Goal: Task Accomplishment & Management: Complete application form

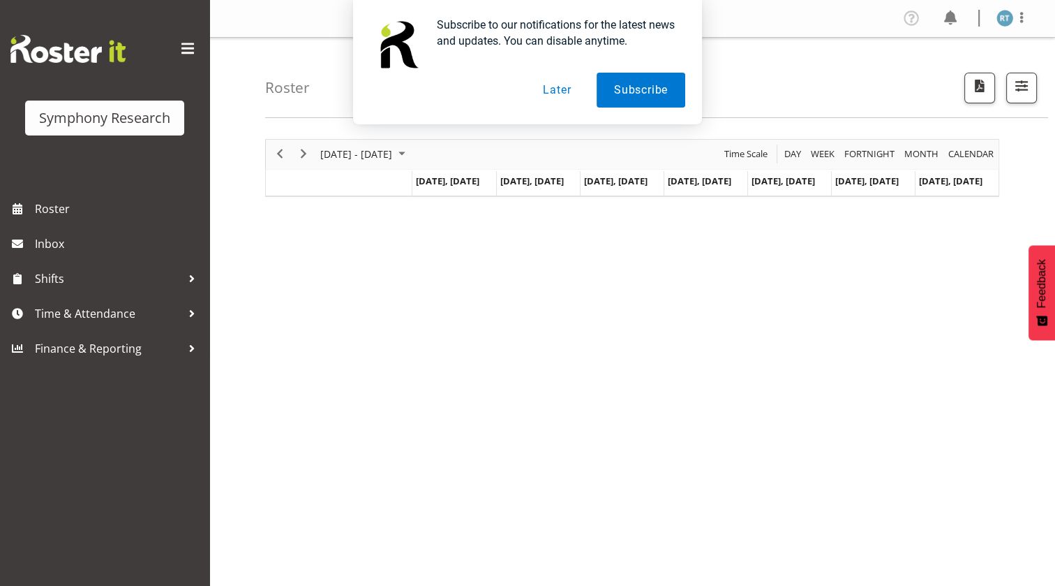
click at [572, 94] on button "Later" at bounding box center [557, 90] width 63 height 35
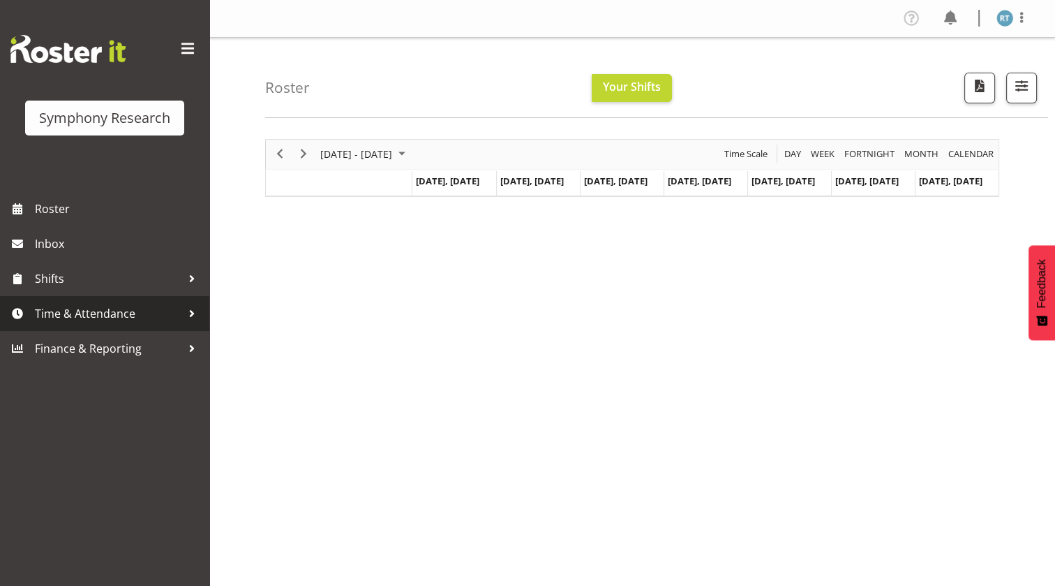
click at [94, 318] on span "Time & Attendance" at bounding box center [108, 313] width 147 height 21
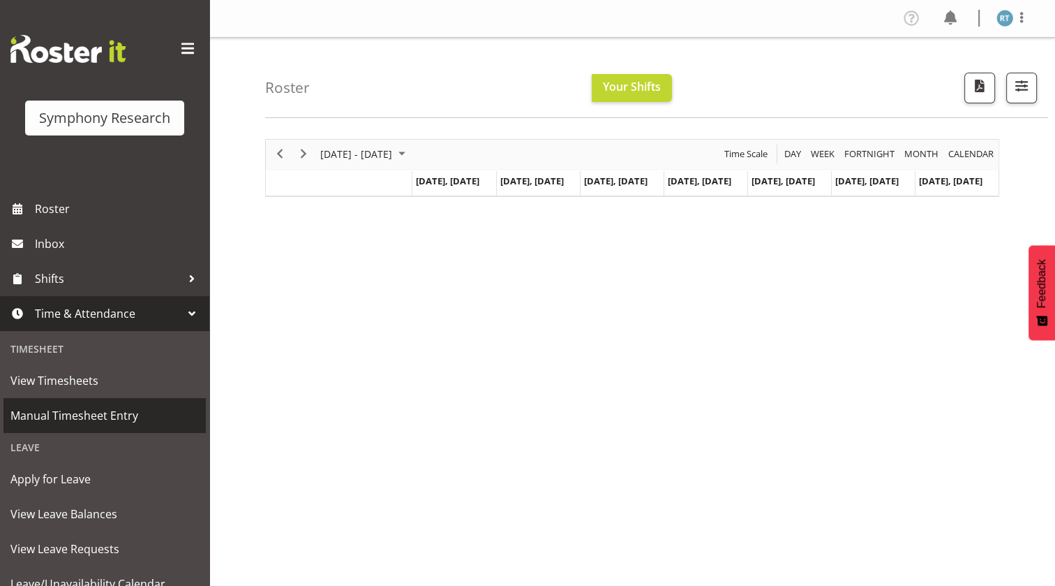
click at [103, 415] on span "Manual Timesheet Entry" at bounding box center [104, 415] width 188 height 21
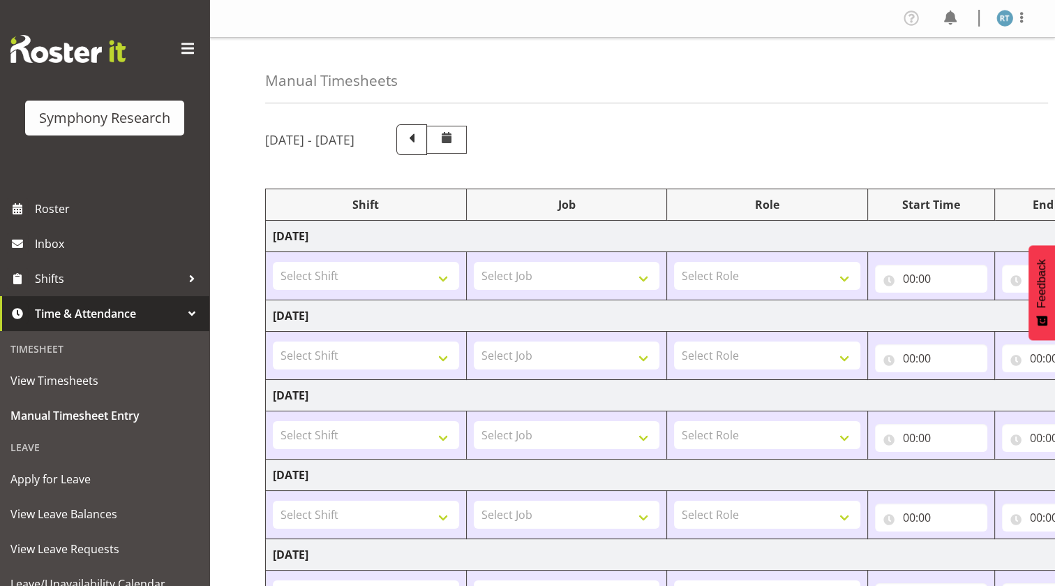
scroll to position [63, 0]
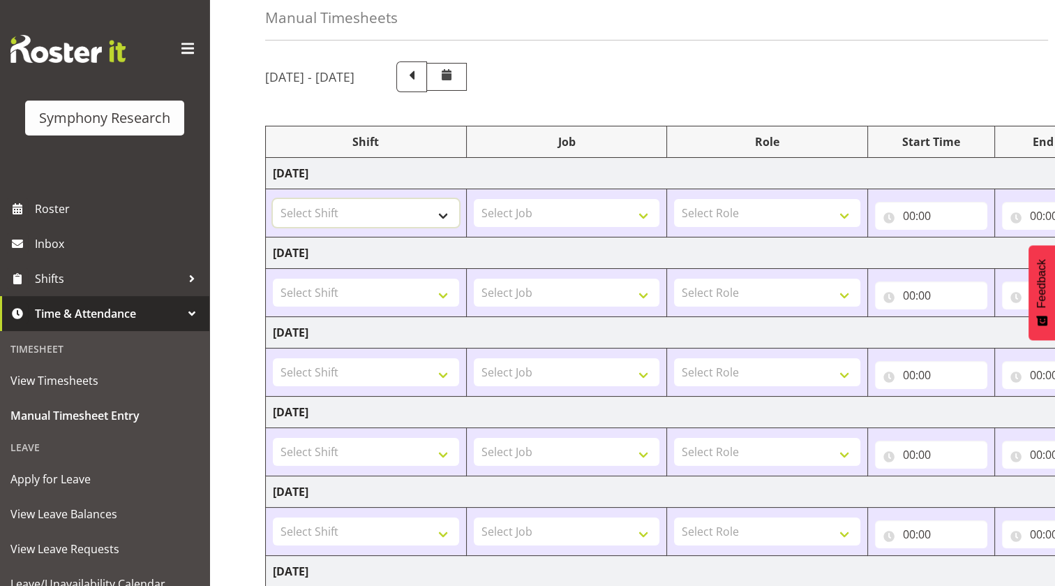
click at [405, 218] on select "Select Shift !!Project Briefing (Job to be assigned) !!Weekend Residential (Ros…" at bounding box center [366, 213] width 186 height 28
select select "26078"
click at [273, 199] on select "Select Shift !!Project Briefing (Job to be assigned) !!Weekend Residential (Ros…" at bounding box center [366, 213] width 186 height 28
click at [544, 196] on td "Select Job 550060 IF Admin 553492 World Poll Aus Wave 2 Main 2025 553493 World …" at bounding box center [566, 213] width 201 height 48
click at [553, 217] on select "Select Job 550060 IF Admin 553492 World Poll Aus Wave 2 Main 2025 553493 World …" at bounding box center [567, 213] width 186 height 28
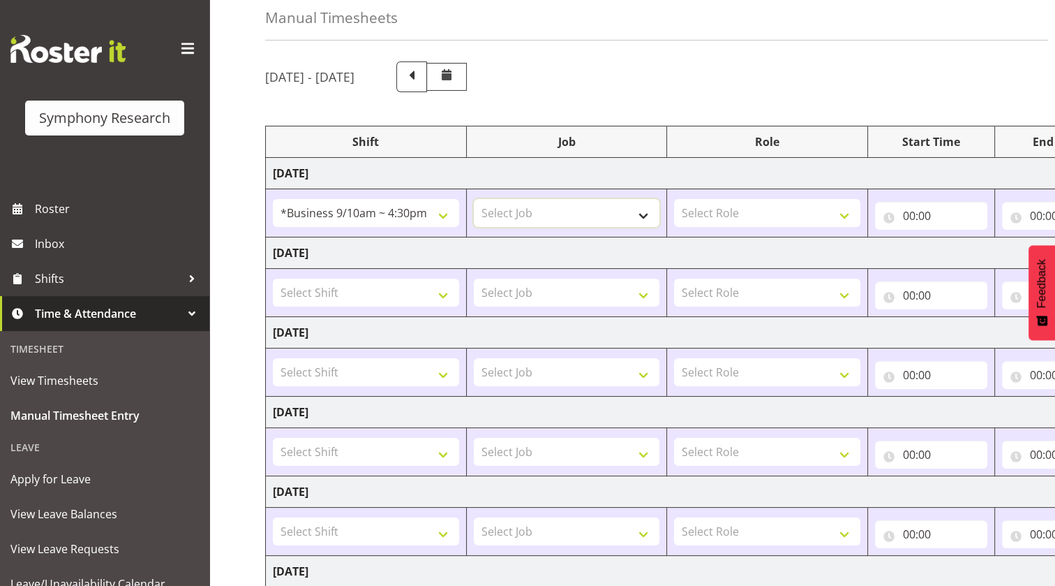
select select "10499"
click at [474, 199] on select "Select Job 550060 IF Admin 553492 World Poll Aus Wave 2 Main 2025 553493 World …" at bounding box center [567, 213] width 186 height 28
click at [710, 215] on select "Select Role Briefing Interviewing Validator" at bounding box center [767, 213] width 186 height 28
select select "358"
click at [674, 199] on select "Select Role Briefing Interviewing Validator" at bounding box center [767, 213] width 186 height 28
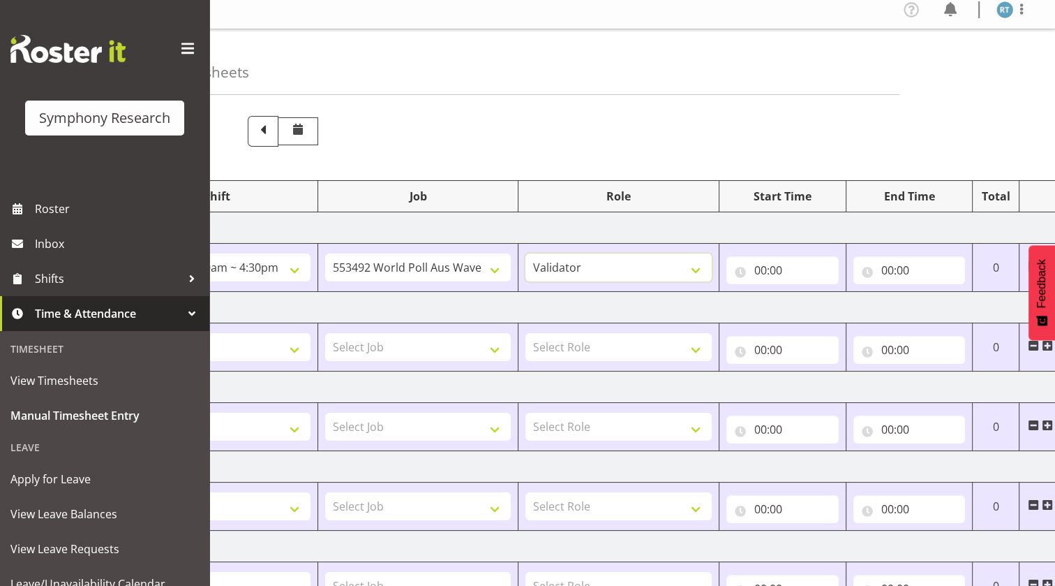
scroll to position [0, 0]
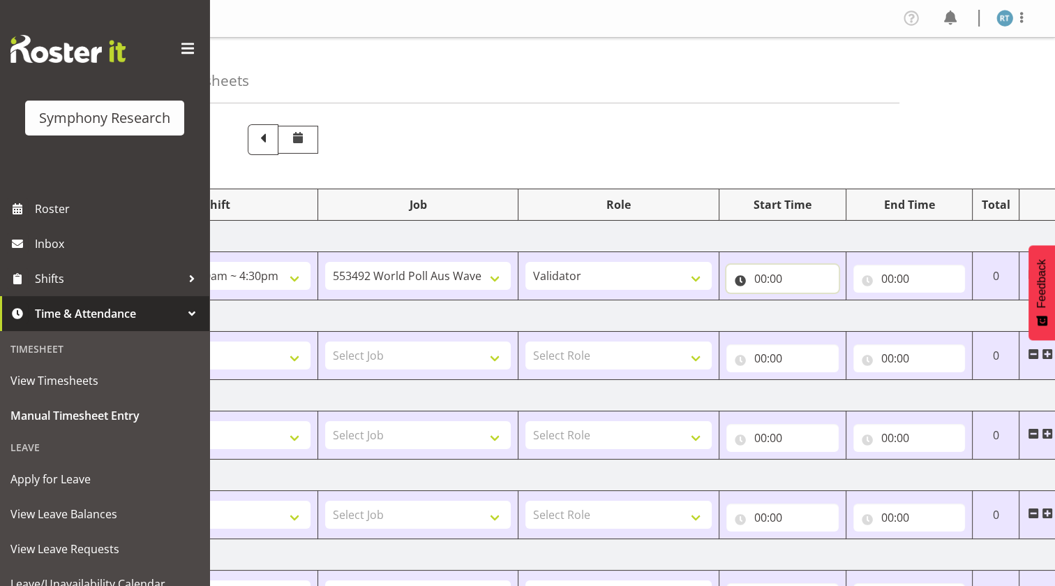
click at [740, 283] on input "00:00" at bounding box center [783, 279] width 112 height 28
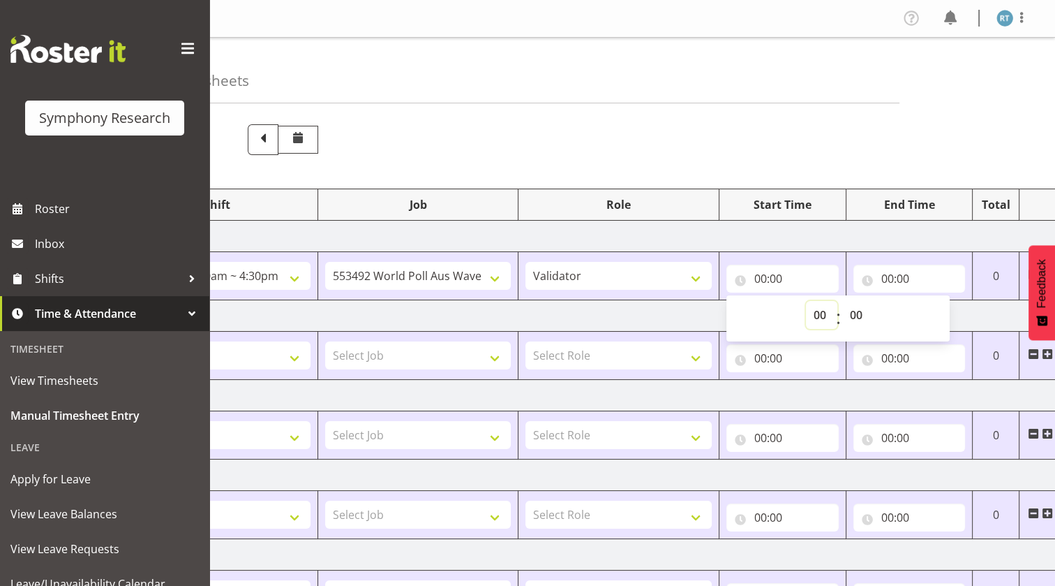
click at [820, 318] on select "00 01 02 03 04 05 06 07 08 09 10 11 12 13 14 15 16 17 18 19 20 21 22 23" at bounding box center [821, 315] width 31 height 28
select select "10"
click at [806, 301] on select "00 01 02 03 04 05 06 07 08 09 10 11 12 13 14 15 16 17 18 19 20 21 22 23" at bounding box center [821, 315] width 31 height 28
type input "10:00"
click at [800, 230] on td "Monday 18th August 2025" at bounding box center [605, 236] width 976 height 31
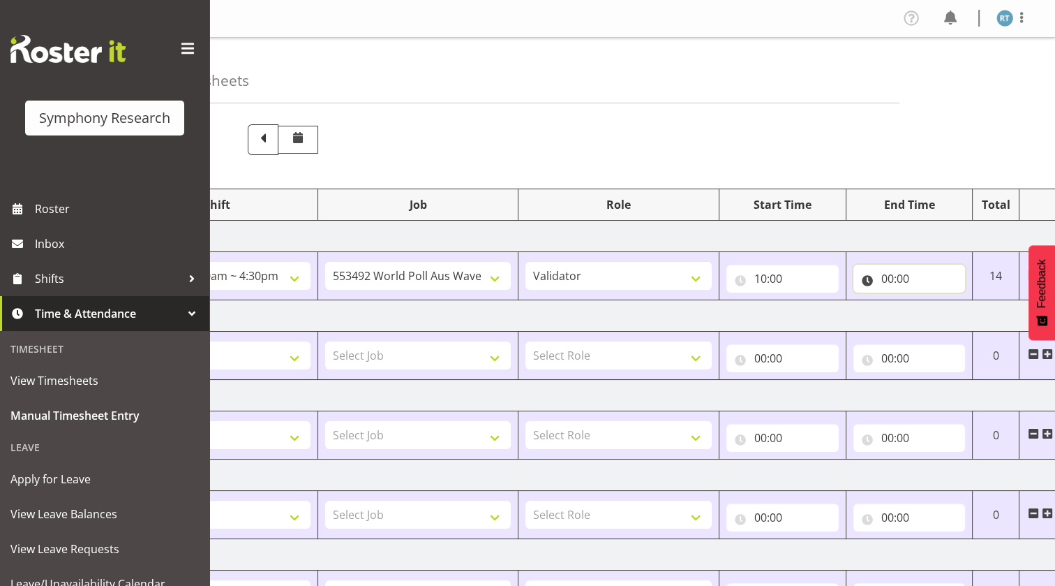
click at [864, 278] on input "00:00" at bounding box center [910, 279] width 112 height 28
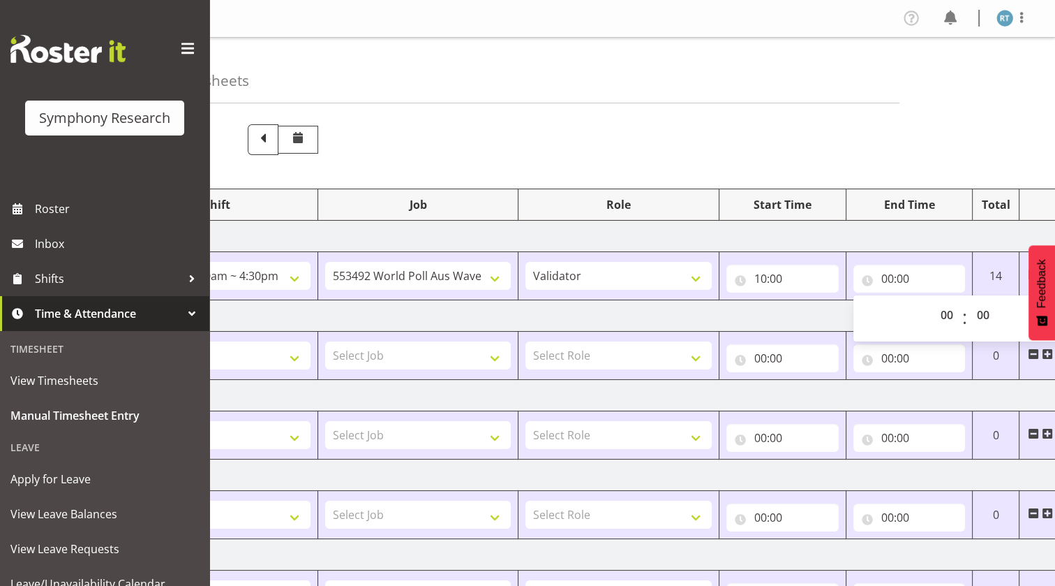
click at [826, 241] on td "Monday 18th August 2025" at bounding box center [605, 236] width 976 height 31
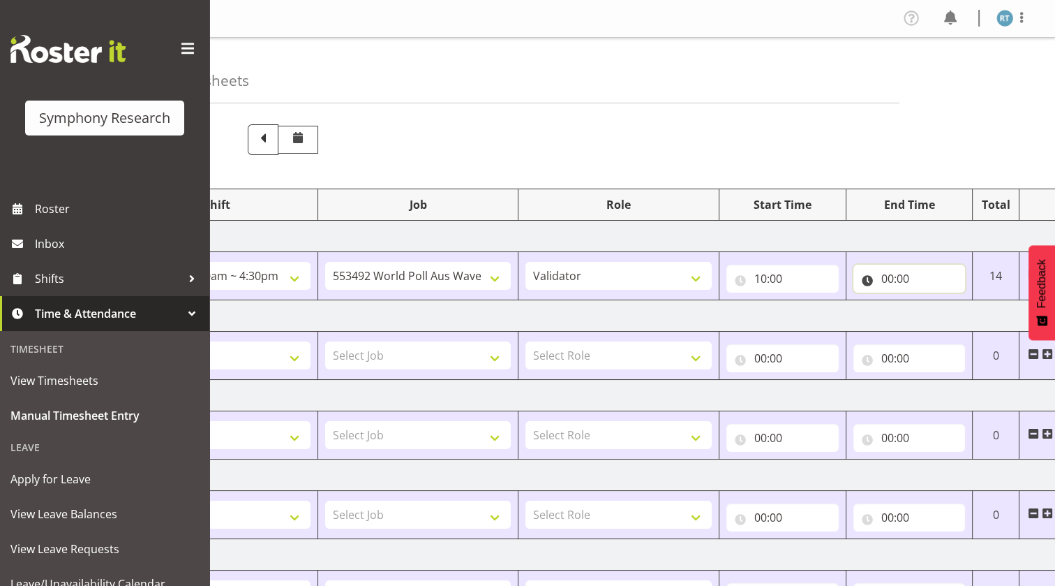
click at [872, 283] on input "00:00" at bounding box center [910, 279] width 112 height 28
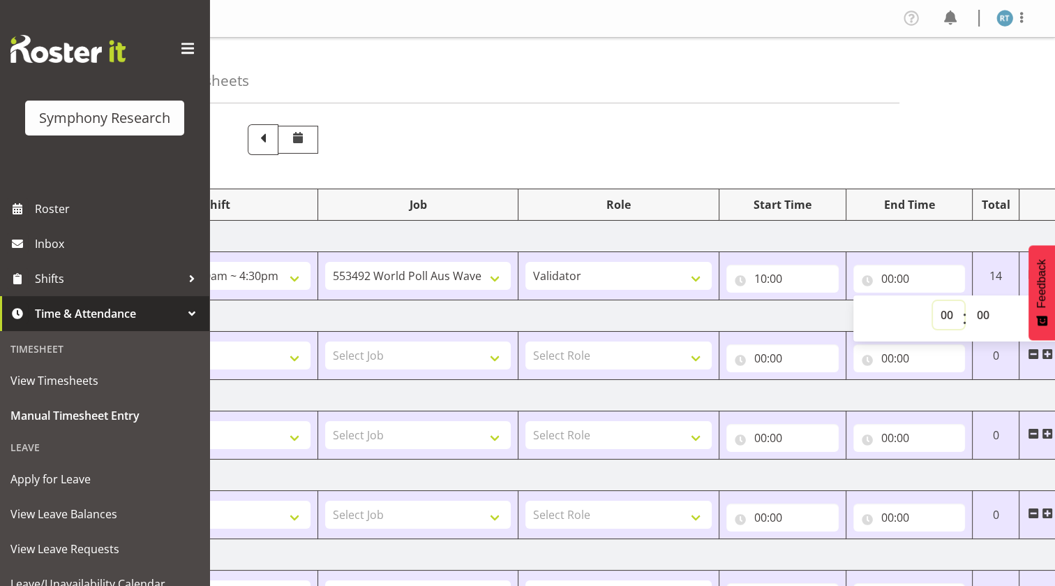
click at [949, 316] on select "00 01 02 03 04 05 06 07 08 09 10 11 12 13 14 15 16 17 18 19 20 21 22 23" at bounding box center [948, 315] width 31 height 28
select select "15"
click at [933, 301] on select "00 01 02 03 04 05 06 07 08 09 10 11 12 13 14 15 16 17 18 19 20 21 22 23" at bounding box center [948, 315] width 31 height 28
type input "15:00"
click at [983, 315] on select "00 01 02 03 04 05 06 07 08 09 10 11 12 13 14 15 16 17 18 19 20 21 22 23 24 25 2…" at bounding box center [984, 315] width 31 height 28
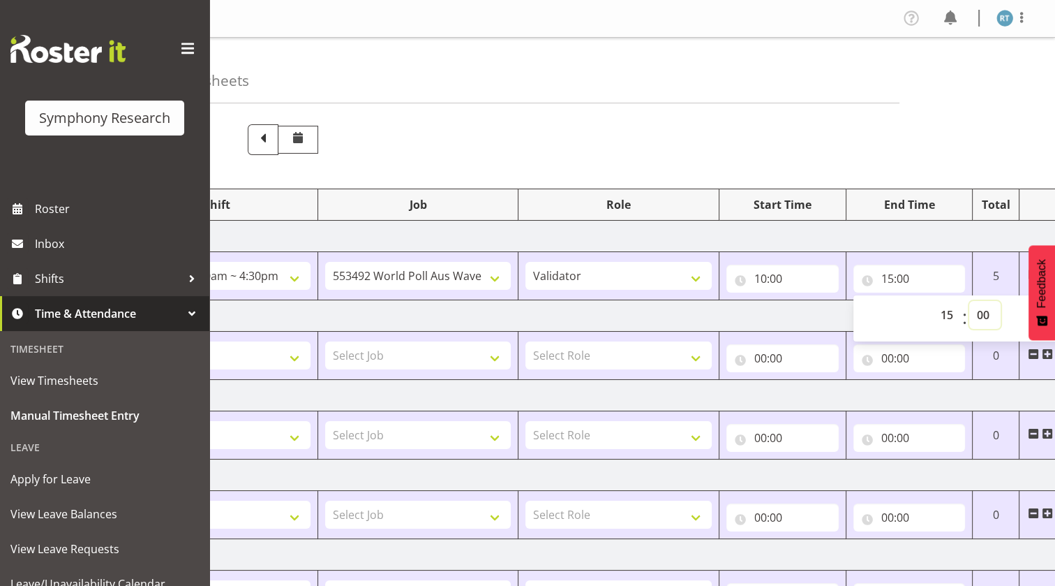
select select "45"
click at [969, 301] on select "00 01 02 03 04 05 06 07 08 09 10 11 12 13 14 15 16 17 18 19 20 21 22 23 24 25 2…" at bounding box center [984, 315] width 31 height 28
type input "15:45"
click at [798, 313] on td "Tuesday 19th August 2025" at bounding box center [605, 315] width 976 height 31
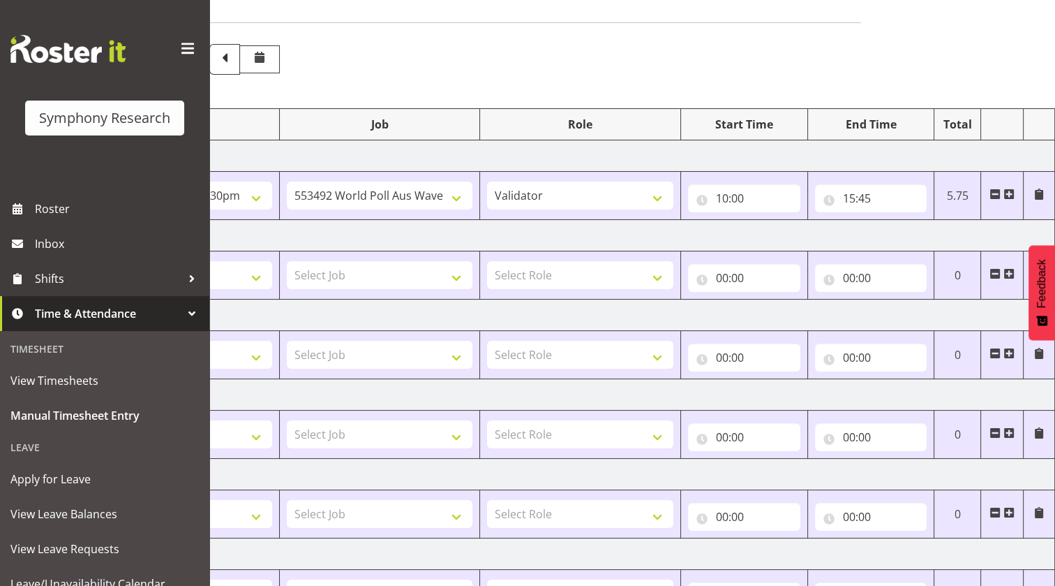
scroll to position [152, 0]
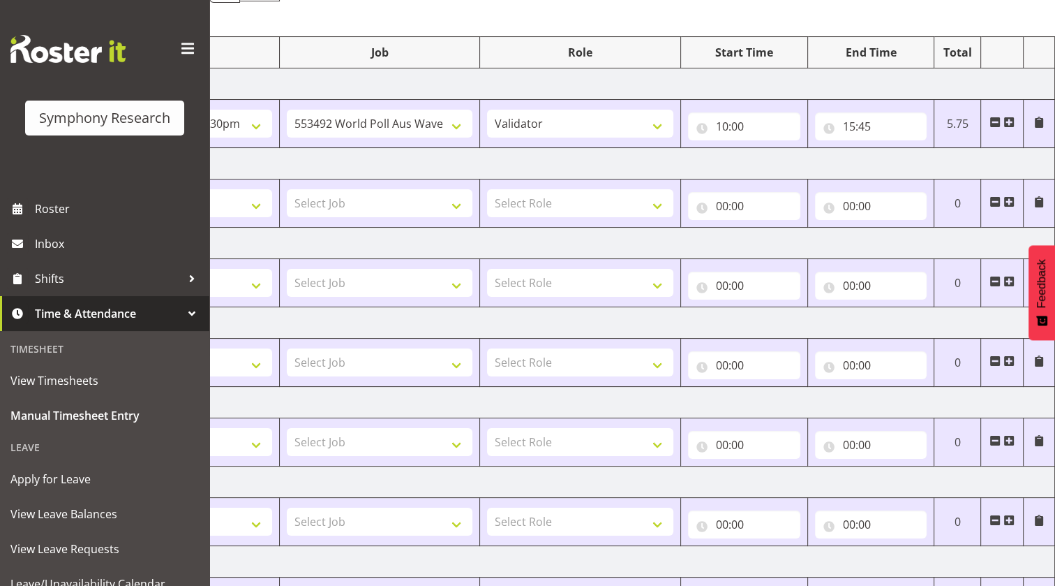
click at [1006, 122] on span at bounding box center [1009, 122] width 11 height 11
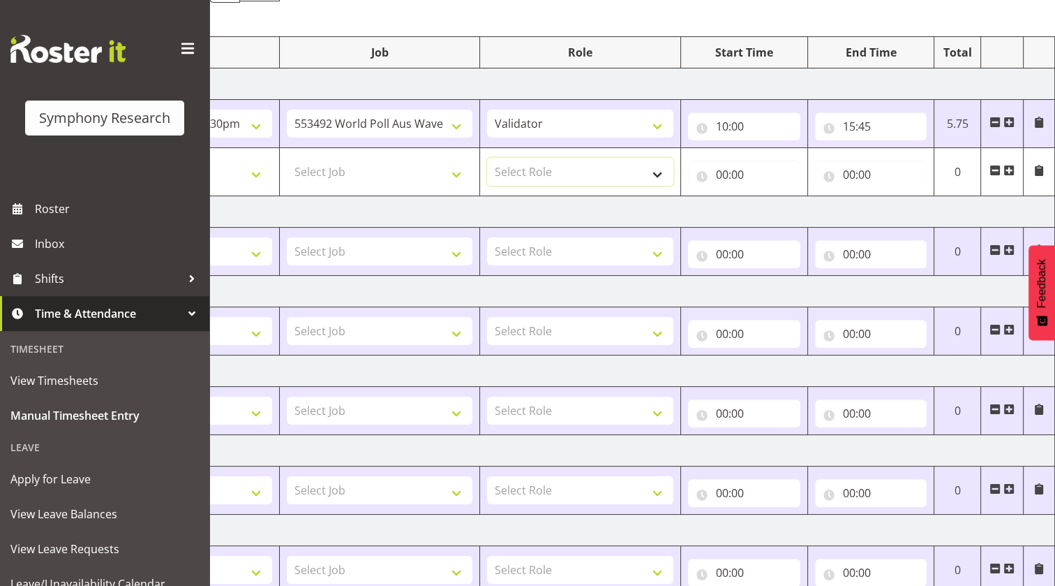
click at [582, 170] on select "Select Role Briefing Interviewing Validator" at bounding box center [580, 172] width 186 height 28
select select "358"
click at [487, 158] on select "Select Role Briefing Interviewing Validator" at bounding box center [580, 172] width 186 height 28
click at [402, 169] on select "Select Job 550060 IF Admin 553492 World Poll Aus Wave 2 Main 2025 553493 World …" at bounding box center [380, 172] width 186 height 28
select select "10499"
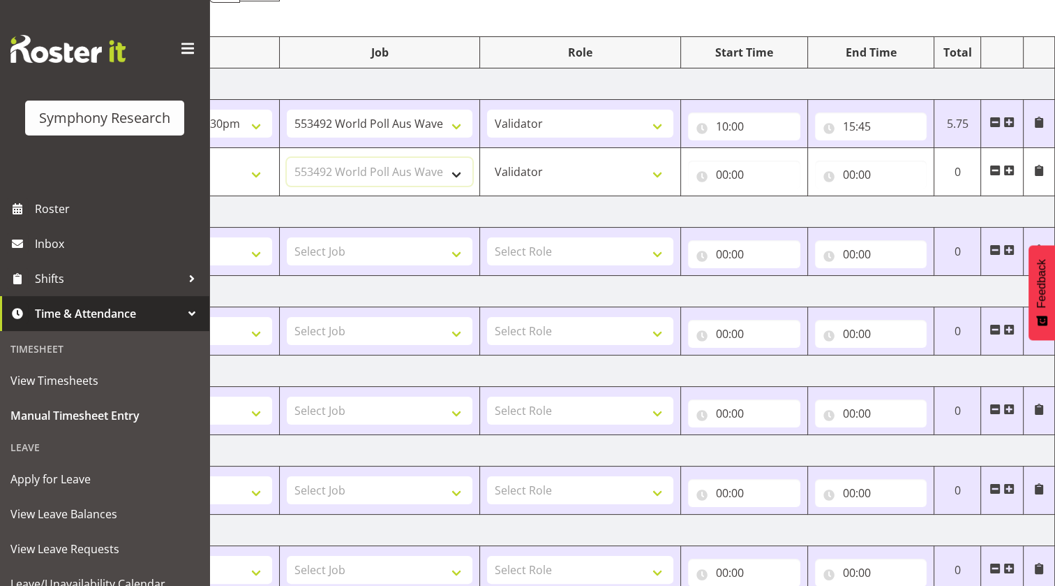
click at [287, 158] on select "Select Job 550060 IF Admin 553492 World Poll Aus Wave 2 Main 2025 553493 World …" at bounding box center [380, 172] width 186 height 28
click at [704, 177] on input "00:00" at bounding box center [744, 175] width 112 height 28
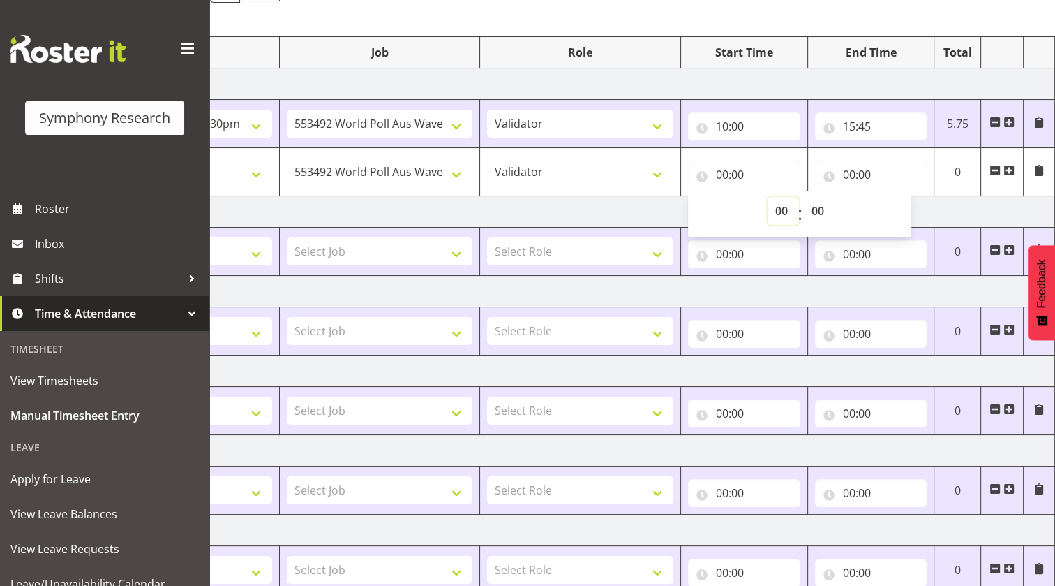
click at [781, 211] on select "00 01 02 03 04 05 06 07 08 09 10 11 12 13 14 15 16 17 18 19 20 21 22 23" at bounding box center [783, 211] width 31 height 28
select select "17"
click at [768, 197] on select "00 01 02 03 04 05 06 07 08 09 10 11 12 13 14 15 16 17 18 19 20 21 22 23" at bounding box center [783, 211] width 31 height 28
type input "17:00"
click at [822, 209] on select "00 01 02 03 04 05 06 07 08 09 10 11 12 13 14 15 16 17 18 19 20 21 22 23 24 25 2…" at bounding box center [819, 211] width 31 height 28
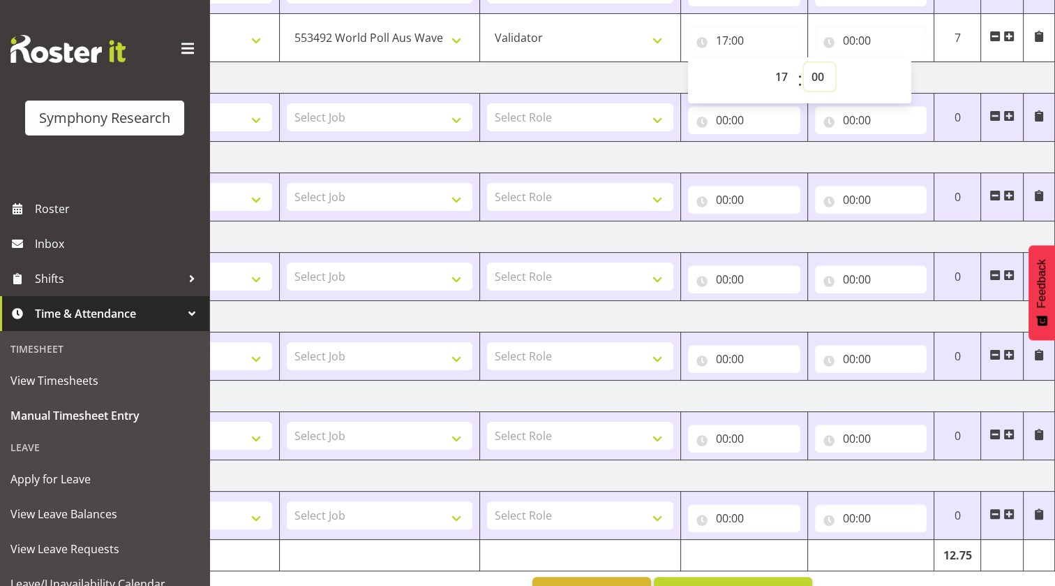
scroll to position [264, 0]
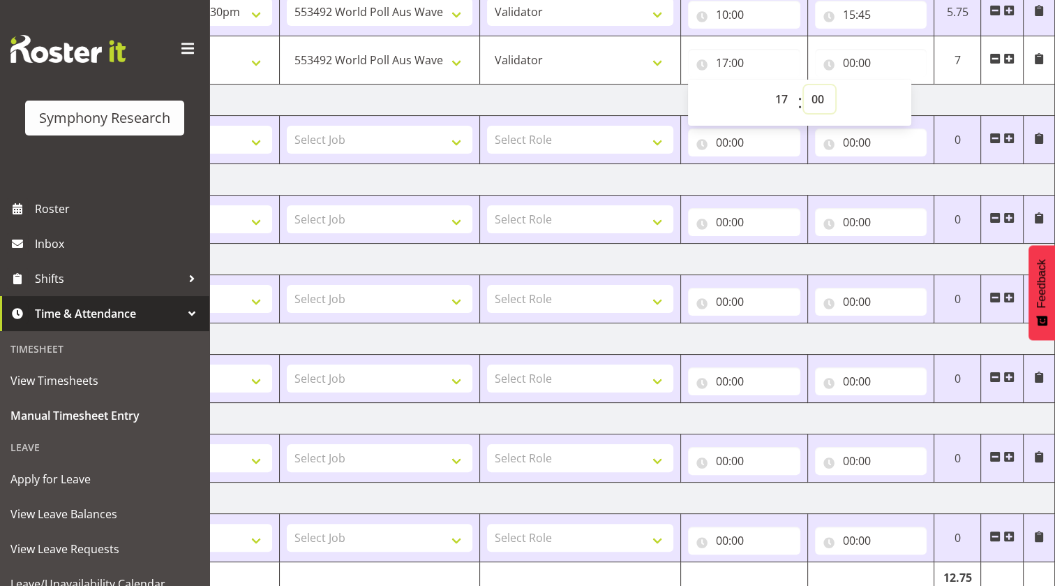
click at [821, 97] on select "00 01 02 03 04 05 06 07 08 09 10 11 12 13 14 15 16 17 18 19 20 21 22 23 24 25 2…" at bounding box center [819, 99] width 31 height 28
select select "30"
click at [804, 85] on select "00 01 02 03 04 05 06 07 08 09 10 11 12 13 14 15 16 17 18 19 20 21 22 23 24 25 2…" at bounding box center [819, 99] width 31 height 28
type input "17:30"
click at [614, 97] on td "Tuesday 19th August 2025" at bounding box center [567, 99] width 976 height 31
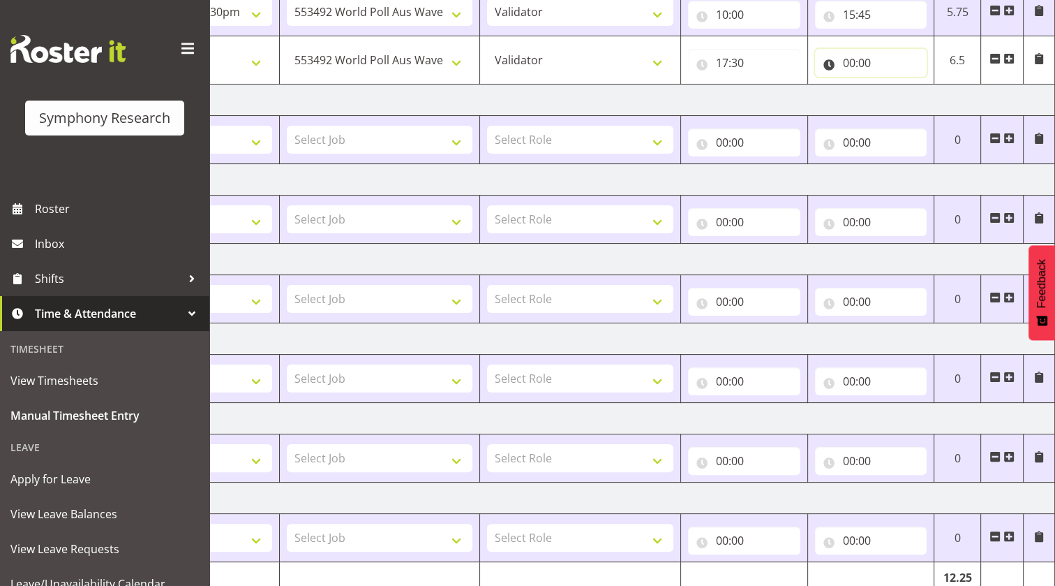
click at [830, 64] on input "00:00" at bounding box center [871, 63] width 112 height 28
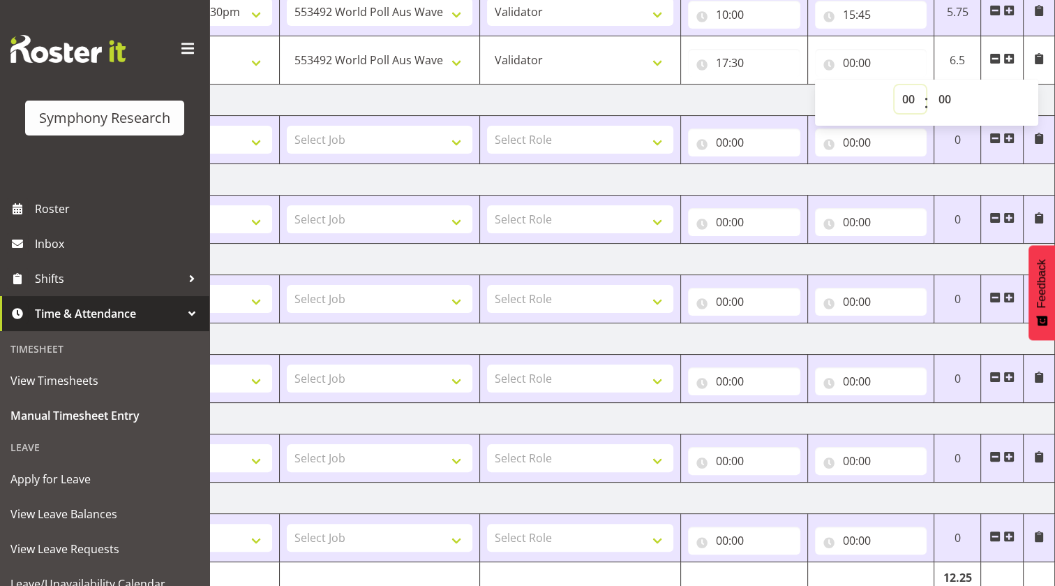
click at [902, 103] on select "00 01 02 03 04 05 06 07 08 09 10 11 12 13 14 15 16 17 18 19 20 21 22 23" at bounding box center [910, 99] width 31 height 28
select select "19"
click at [895, 85] on select "00 01 02 03 04 05 06 07 08 09 10 11 12 13 14 15 16 17 18 19 20 21 22 23" at bounding box center [910, 99] width 31 height 28
type input "19:00"
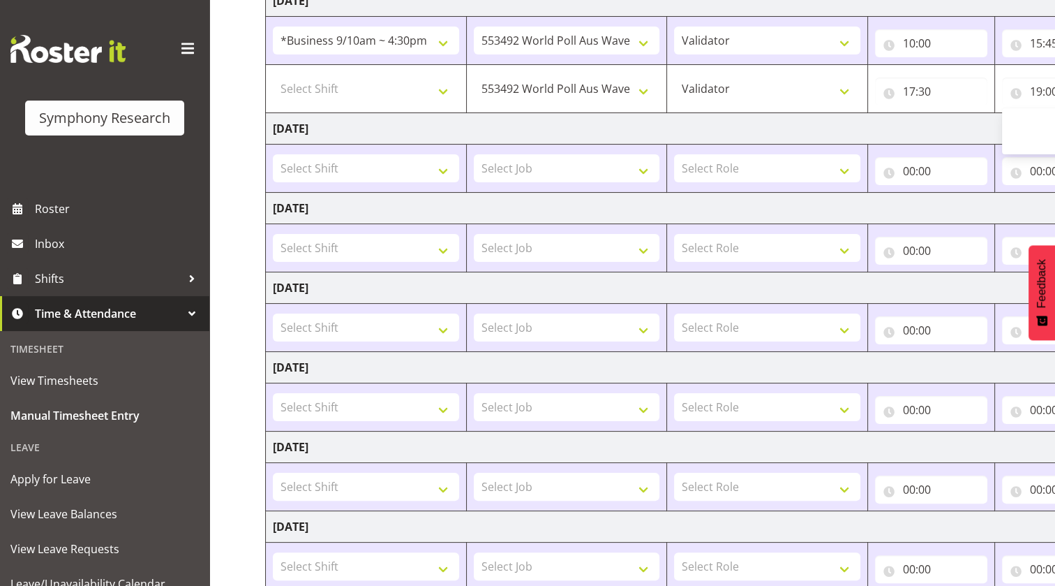
scroll to position [73, 0]
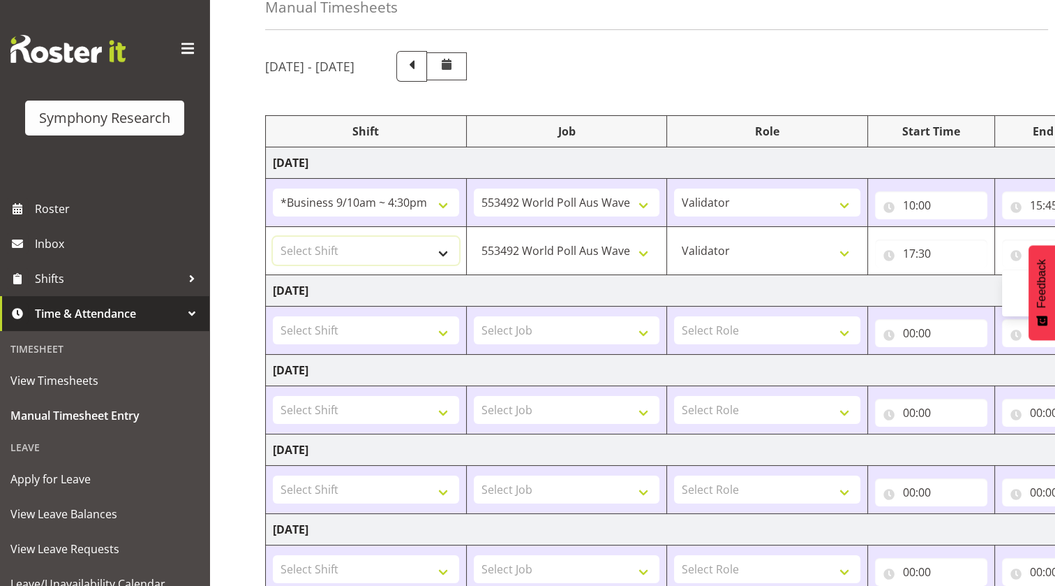
click at [322, 246] on select "Select Shift !!Project Briefing (Job to be assigned) !!Weekend Residential (Ros…" at bounding box center [366, 251] width 186 height 28
select select "41113"
click at [273, 237] on select "Select Shift !!Project Briefing (Job to be assigned) !!Weekend Residential (Ros…" at bounding box center [366, 251] width 186 height 28
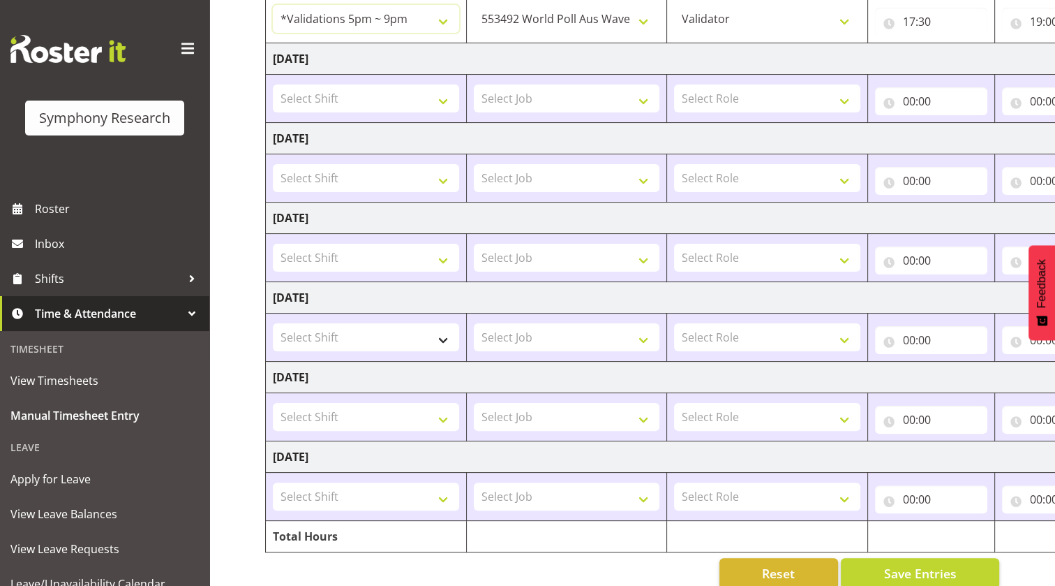
scroll to position [327, 0]
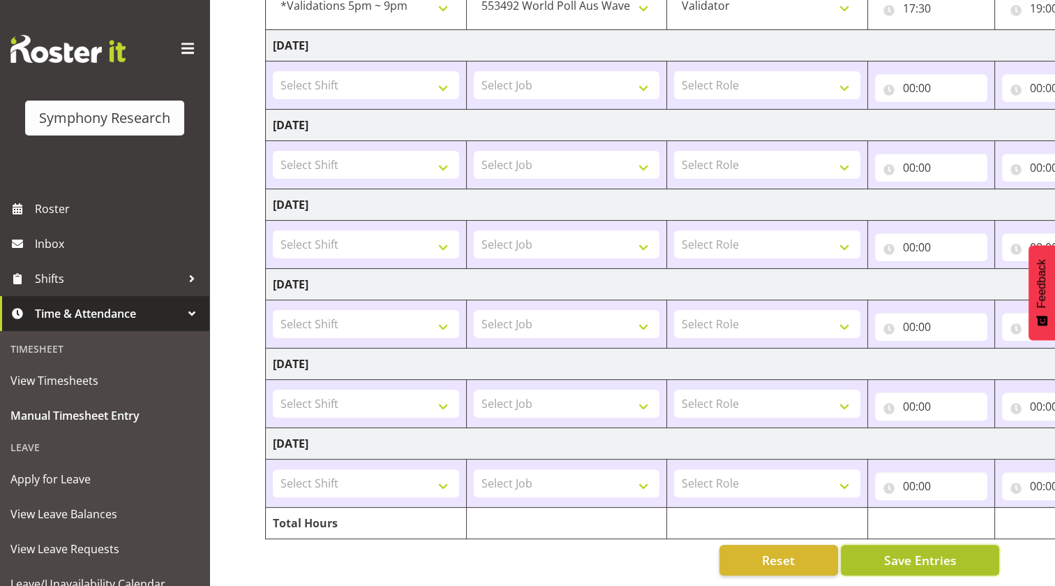
click at [904, 551] on span "Save Entries" at bounding box center [920, 560] width 73 height 18
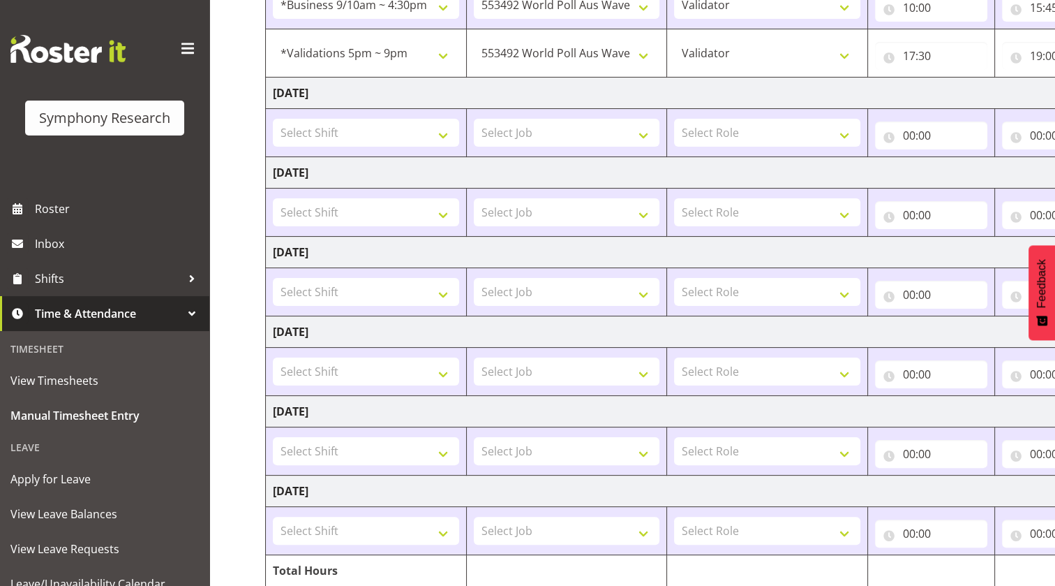
scroll to position [73, 0]
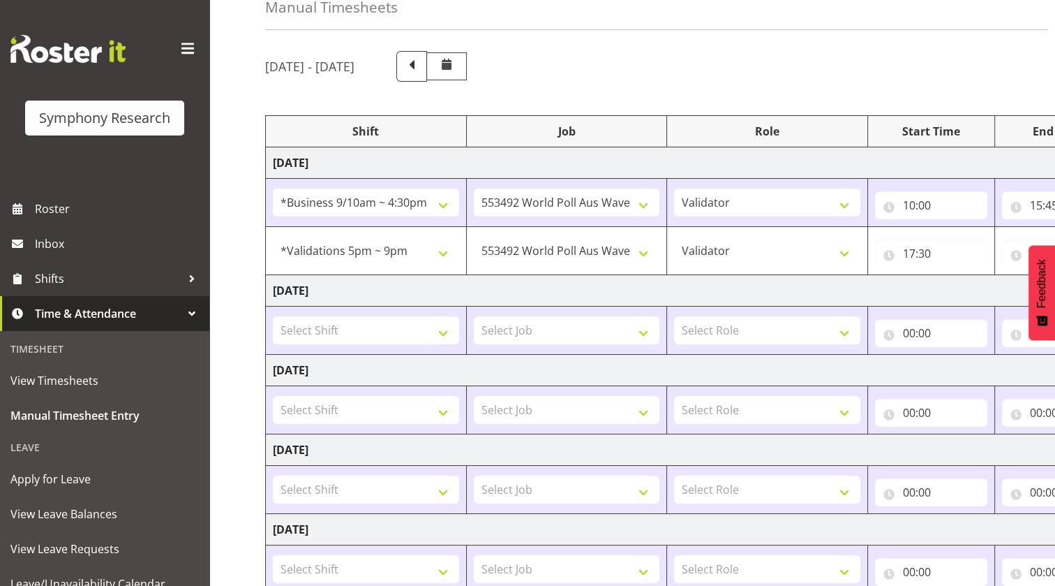
select select "41113"
type input "17:30"
type input "19:00"
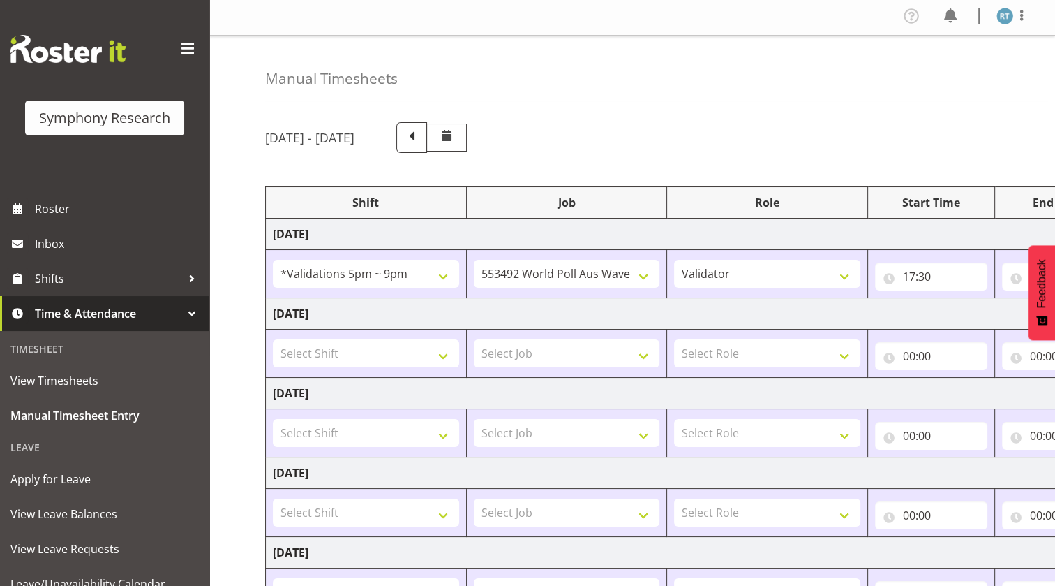
scroll to position [0, 0]
click at [634, 311] on td "Tuesday 19th August 2025" at bounding box center [754, 315] width 976 height 31
click at [375, 290] on td "!!Project Briefing (Job to be assigned) !!Weekend Residential (Roster IT Shift …" at bounding box center [366, 276] width 201 height 48
click at [384, 274] on select "!!Project Briefing (Job to be assigned) !!Weekend Residential (Roster IT Shift …" at bounding box center [366, 276] width 186 height 28
